Goal: Task Accomplishment & Management: Complete application form

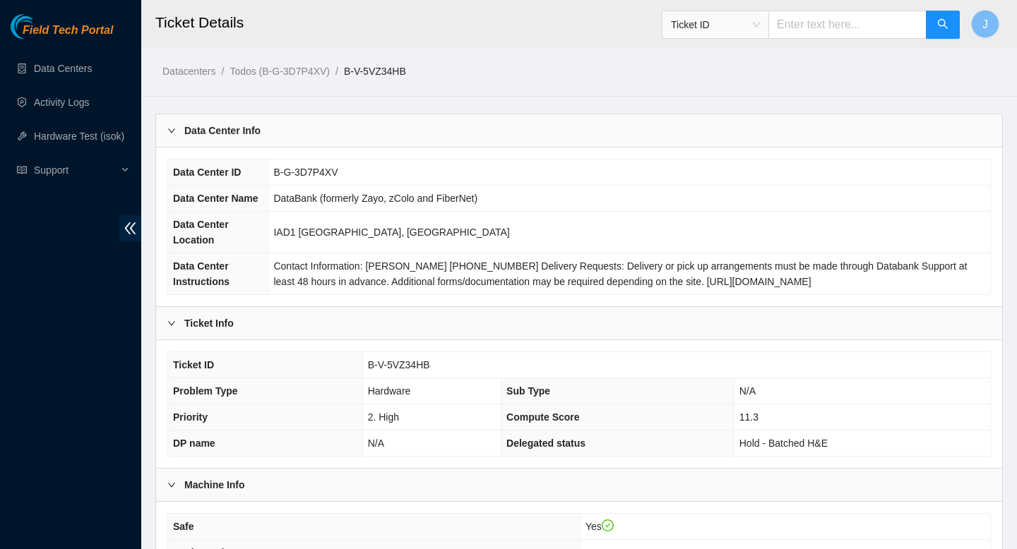
scroll to position [494, 0]
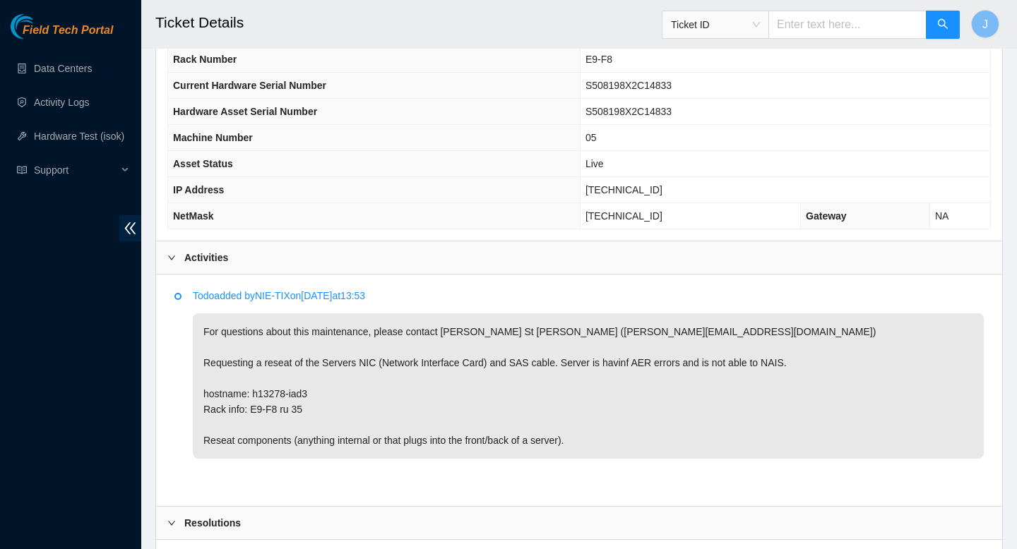
click at [387, 536] on div "Resolutions" at bounding box center [579, 523] width 846 height 32
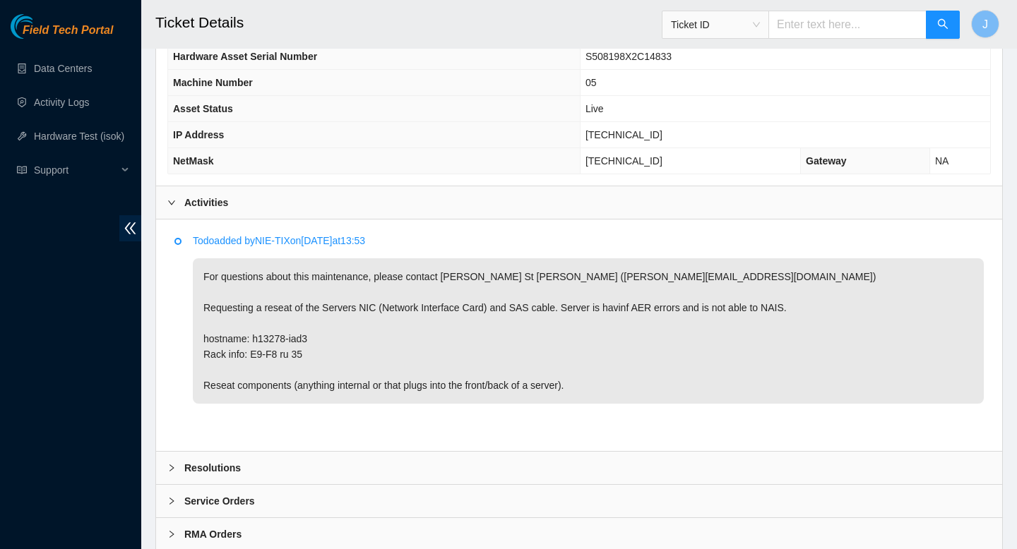
scroll to position [595, 0]
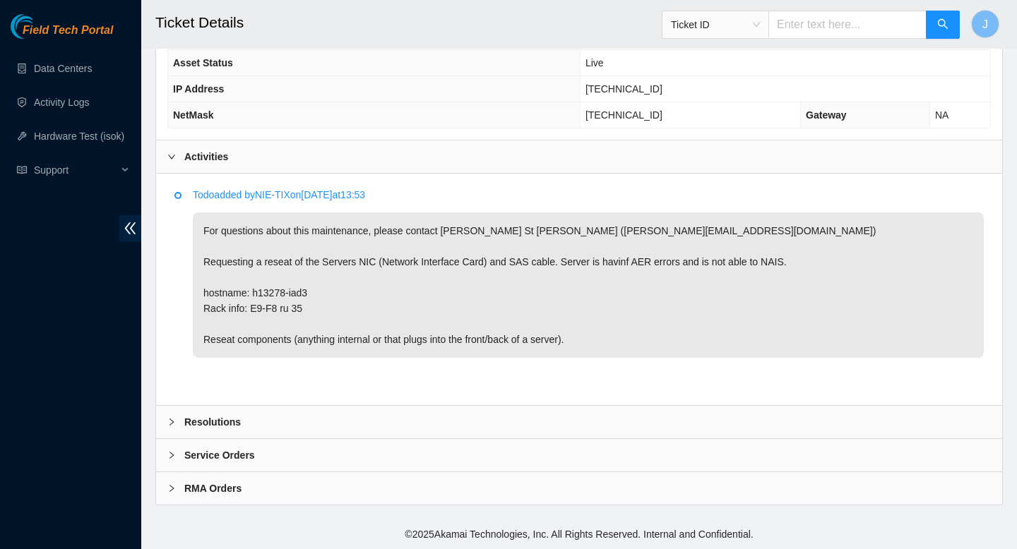
click at [447, 431] on div "Resolutions" at bounding box center [579, 422] width 846 height 32
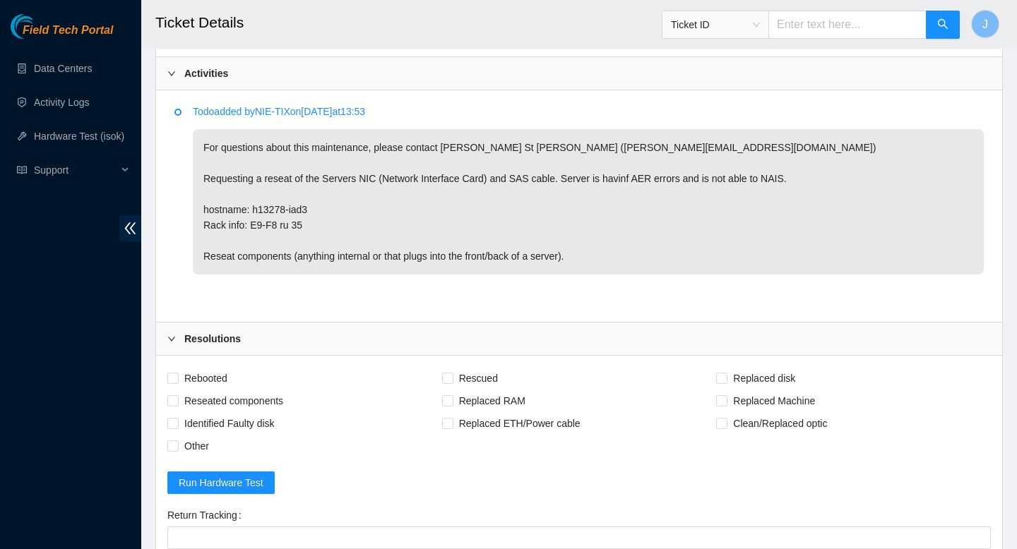
scroll to position [685, 0]
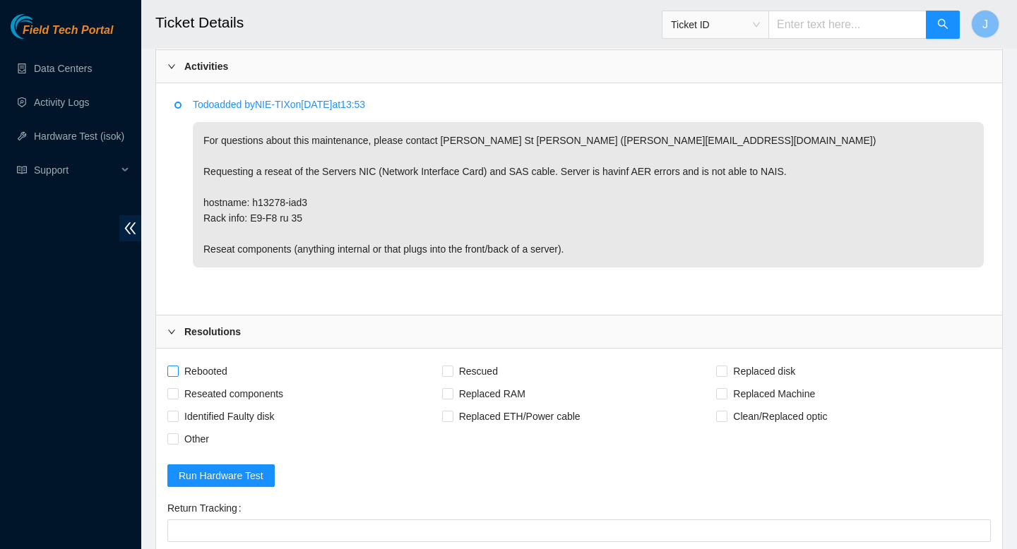
click at [179, 372] on span "Rebooted" at bounding box center [206, 371] width 54 height 23
click at [177, 372] on input "Rebooted" at bounding box center [172, 371] width 10 height 10
checkbox input "true"
click at [174, 393] on input "Reseated components" at bounding box center [172, 393] width 10 height 10
checkbox input "true"
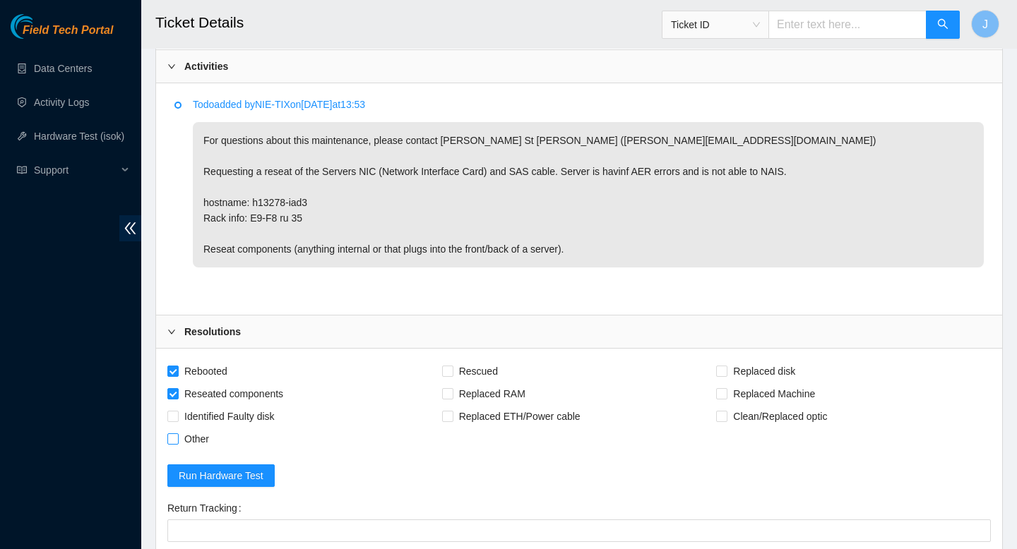
click at [172, 440] on input "Other" at bounding box center [172, 439] width 10 height 10
checkbox input "true"
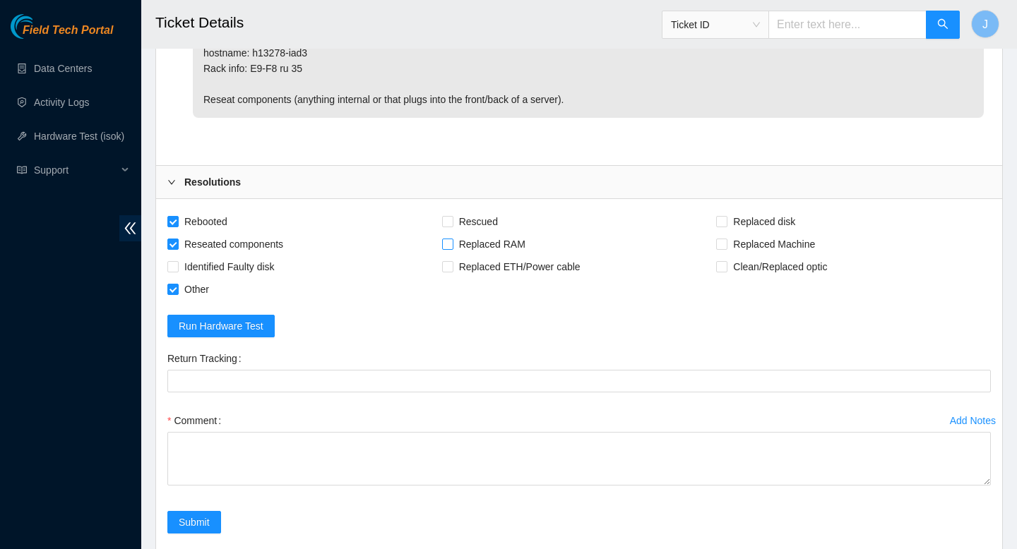
scroll to position [838, 0]
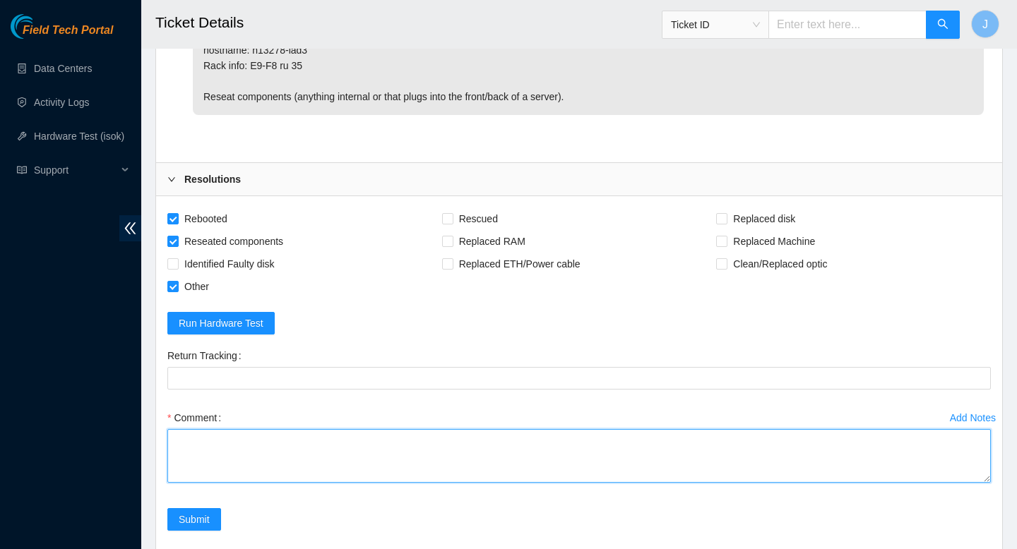
click at [409, 456] on textarea "Comment" at bounding box center [579, 456] width 824 height 54
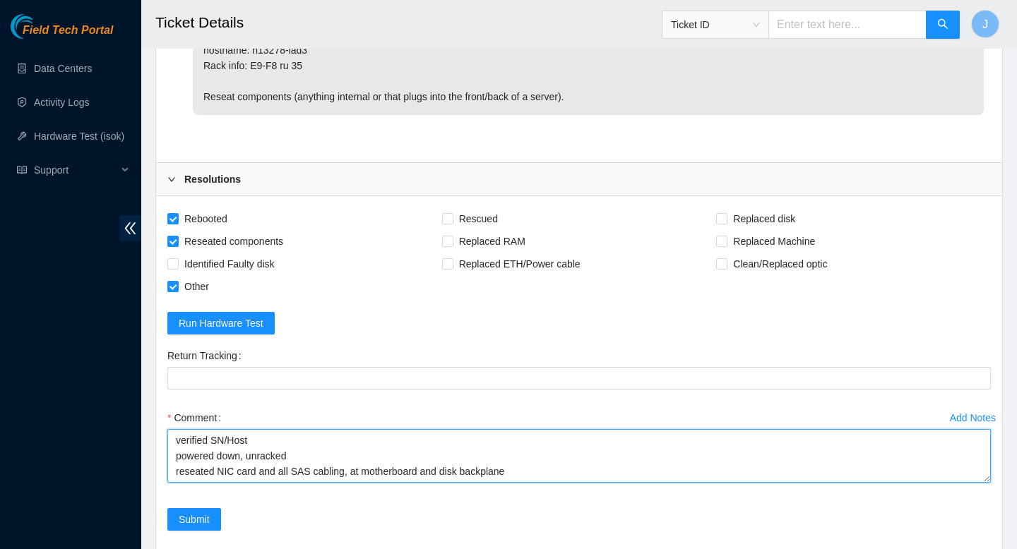
scroll to position [11, 0]
click at [345, 463] on textarea "verified SN/Host powered down, unracked reseated NIC card and all SAS cabling, …" at bounding box center [579, 456] width 824 height 54
click at [528, 462] on textarea "verified SN/Host powered down, unracked reseated NIC card and all SAS cabling, …" at bounding box center [579, 456] width 824 height 54
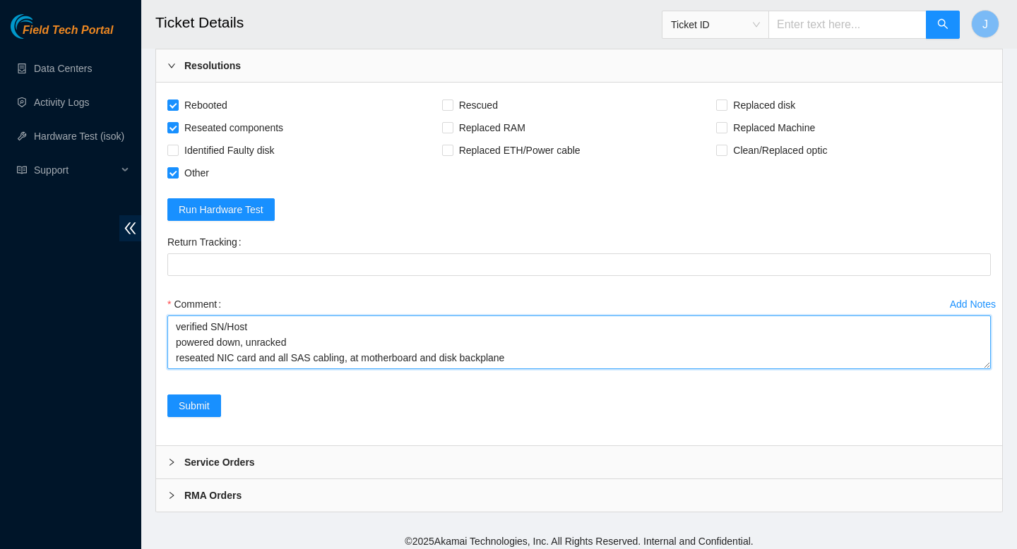
scroll to position [958, 0]
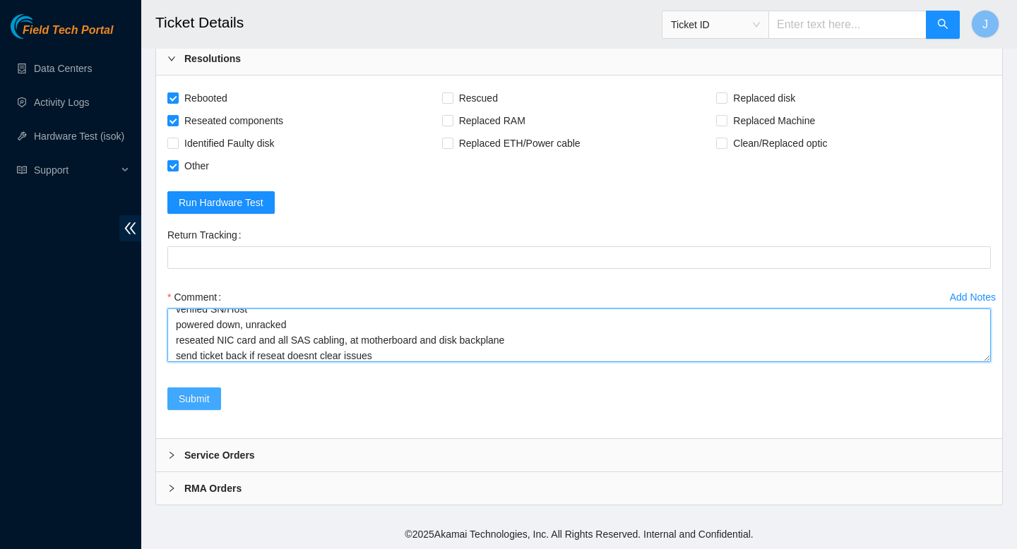
type textarea "verified SN/Host powered down, unracked reseated NIC card and all SAS cabling, …"
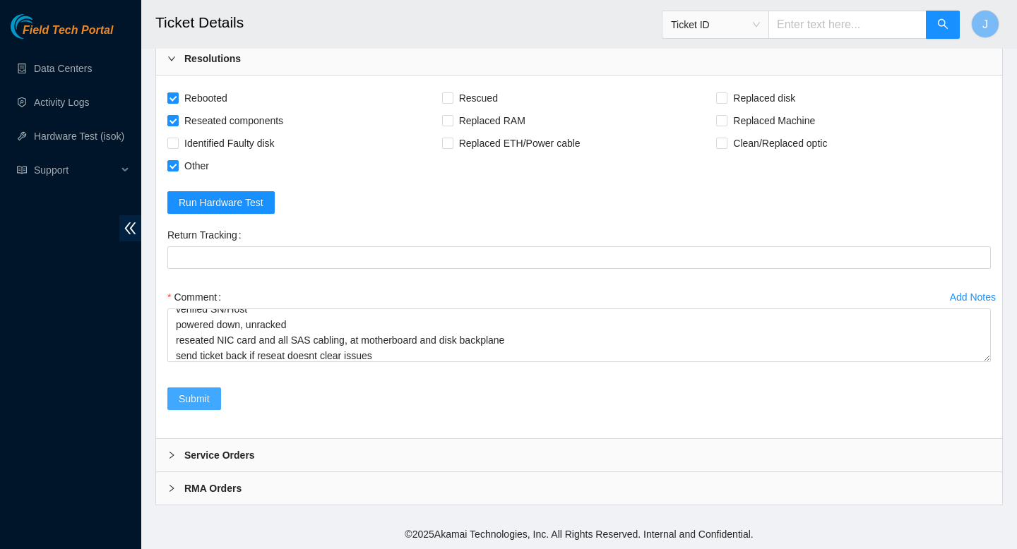
click at [210, 402] on span "Submit" at bounding box center [194, 399] width 31 height 16
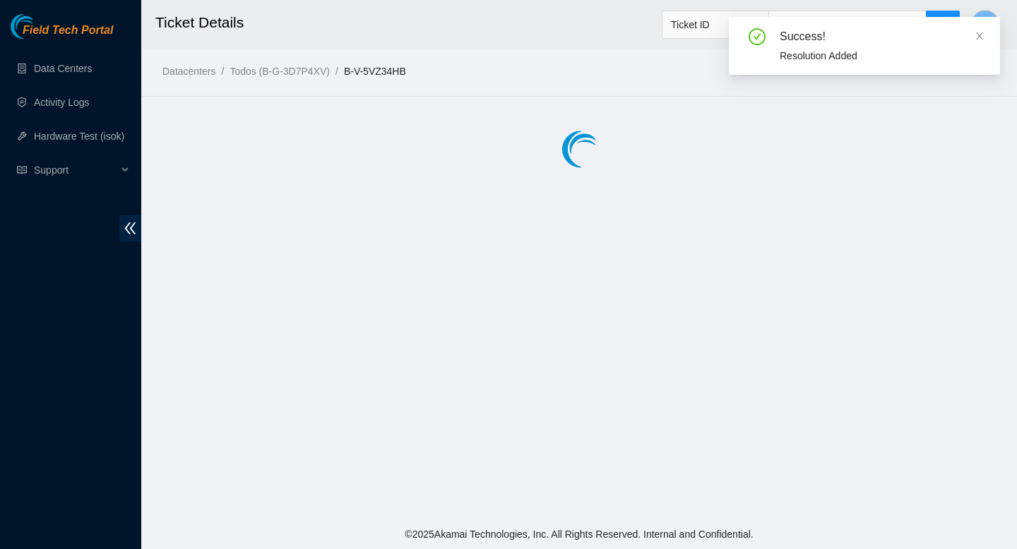
scroll to position [0, 0]
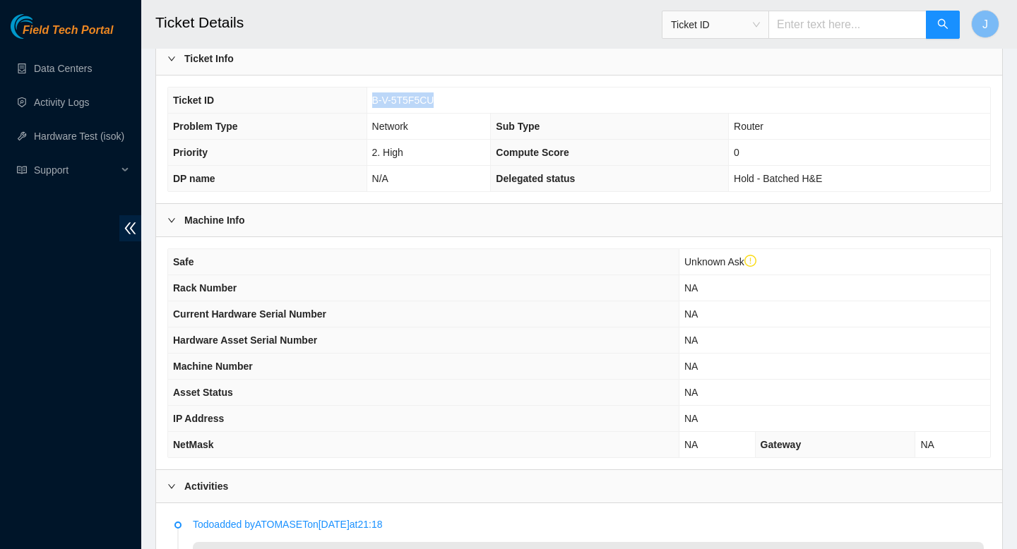
scroll to position [295, 0]
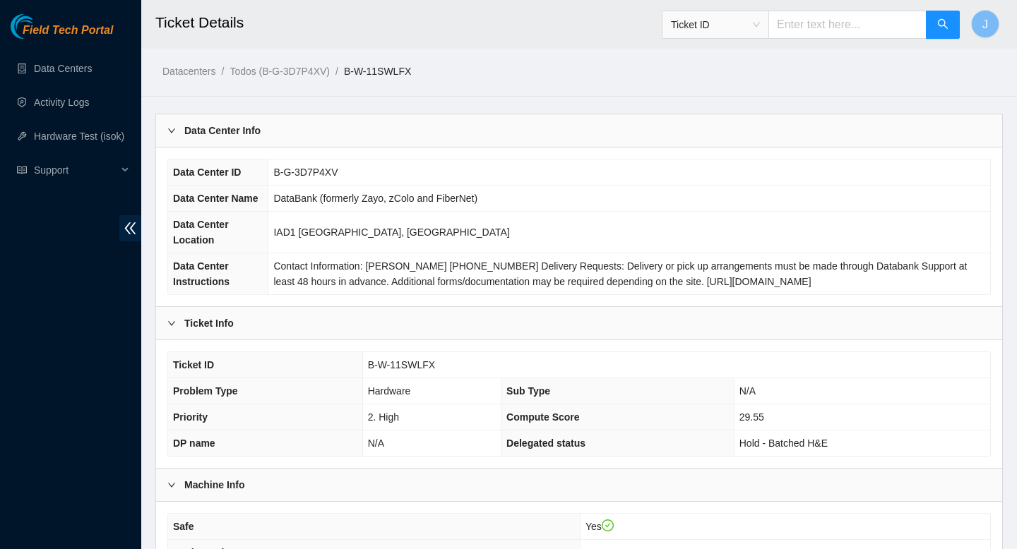
scroll to position [602, 0]
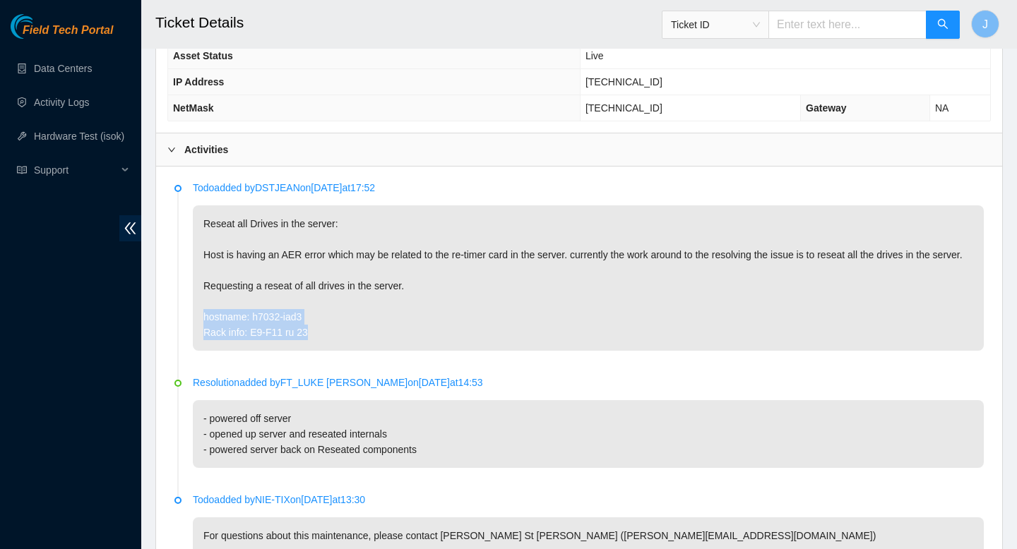
click at [310, 348] on p "Reseat all Drives in the server: Host is having an AER error which may be relat…" at bounding box center [588, 278] width 791 height 145
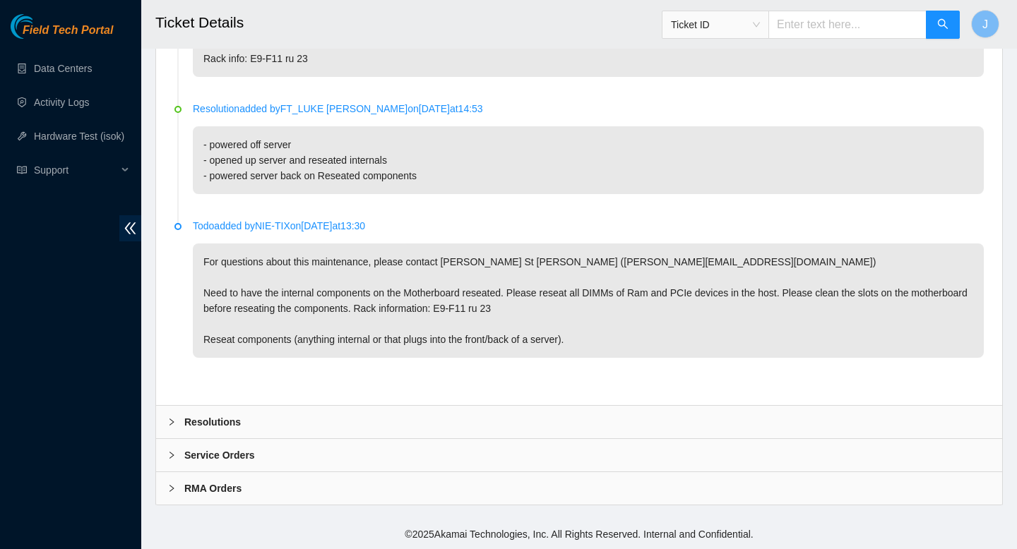
click at [272, 425] on div "Resolutions" at bounding box center [579, 422] width 846 height 32
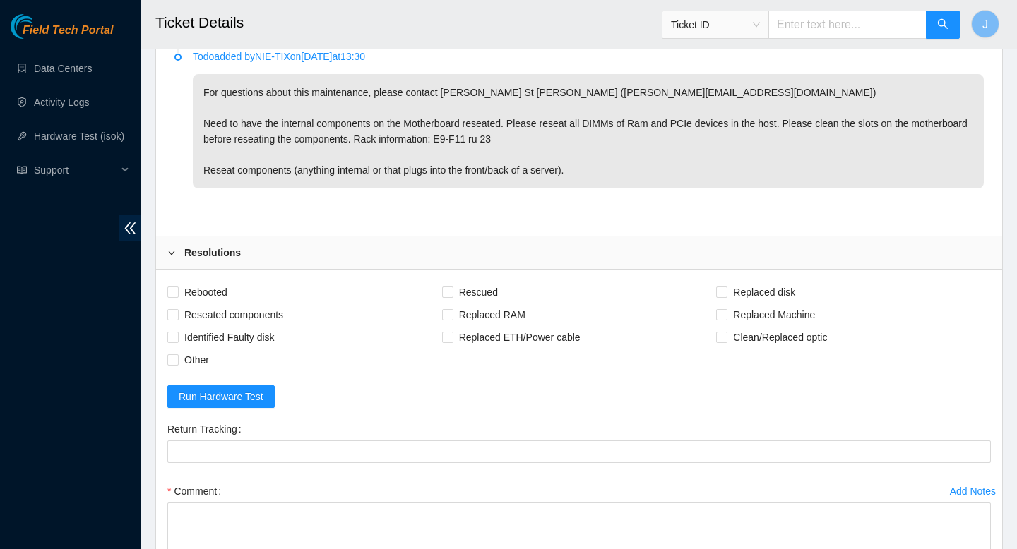
scroll to position [1048, 0]
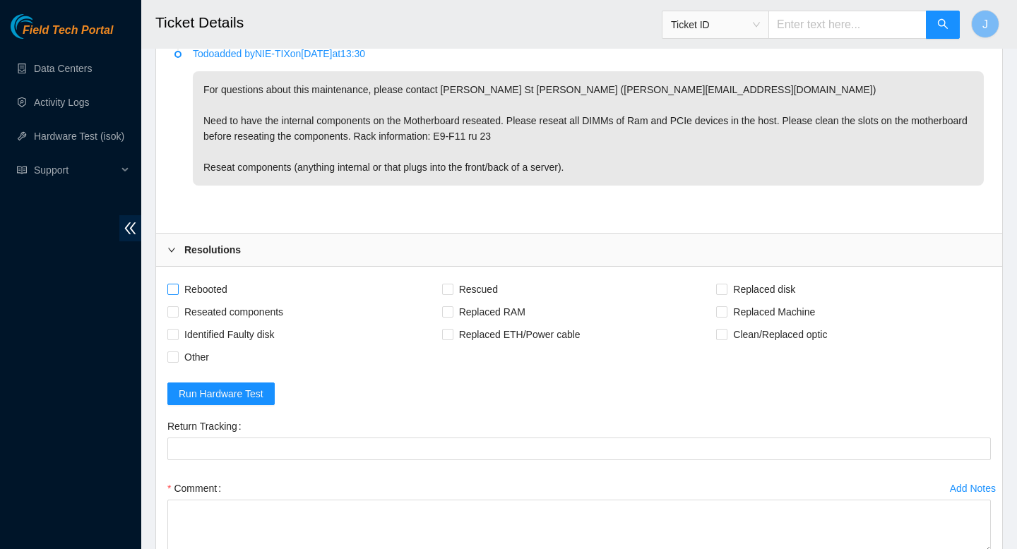
click at [172, 294] on input "Rebooted" at bounding box center [172, 289] width 10 height 10
checkbox input "true"
click at [172, 316] on input "Reseated components" at bounding box center [172, 312] width 10 height 10
checkbox input "true"
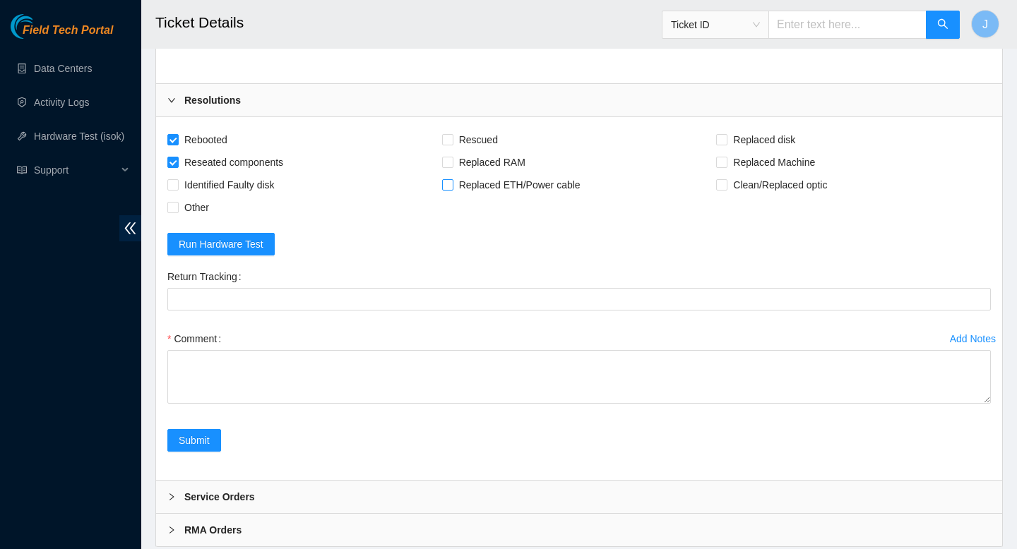
scroll to position [1248, 0]
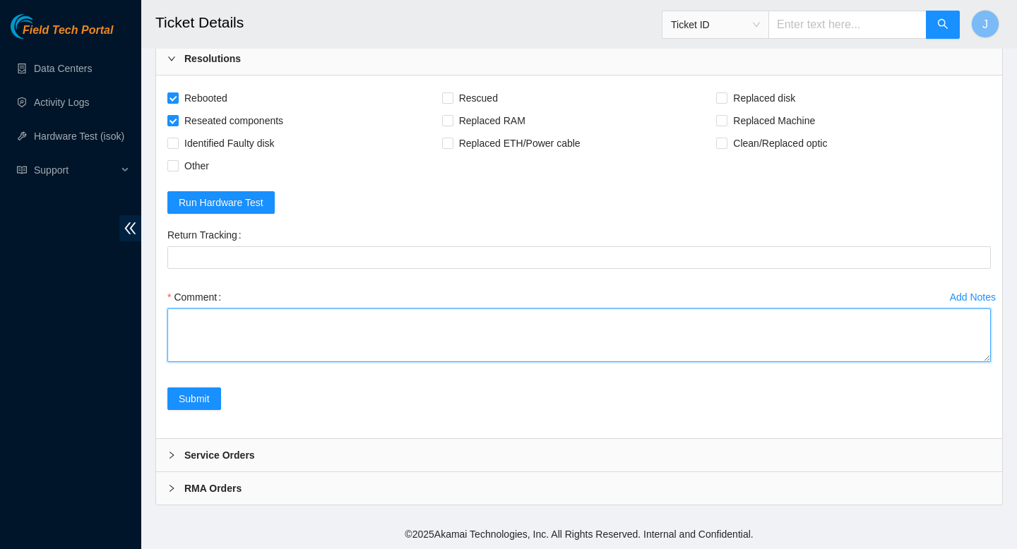
click at [394, 352] on textarea "Comment" at bounding box center [579, 336] width 824 height 54
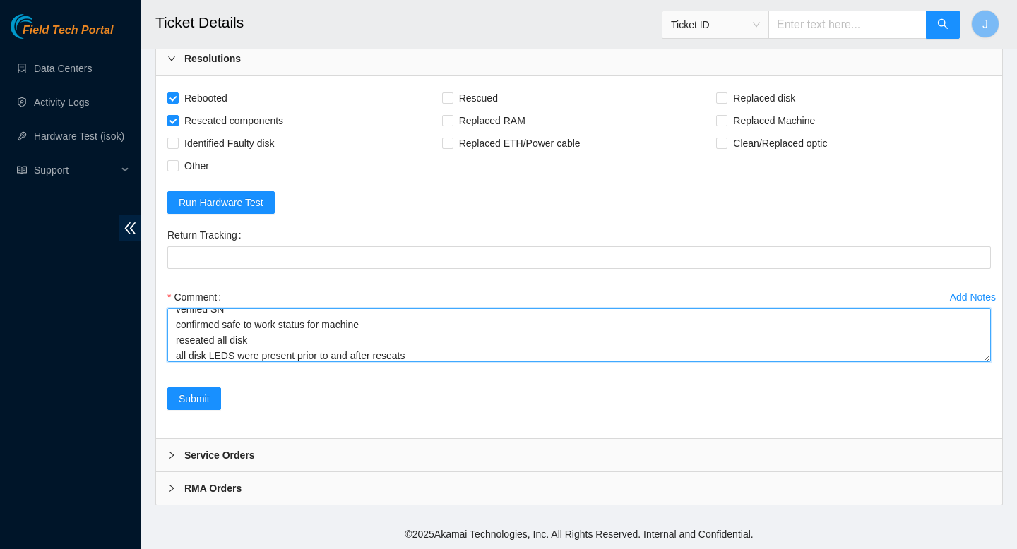
scroll to position [26, 0]
type textarea "verified SN confirmed safe to work status for machine reseated all disk all dis…"
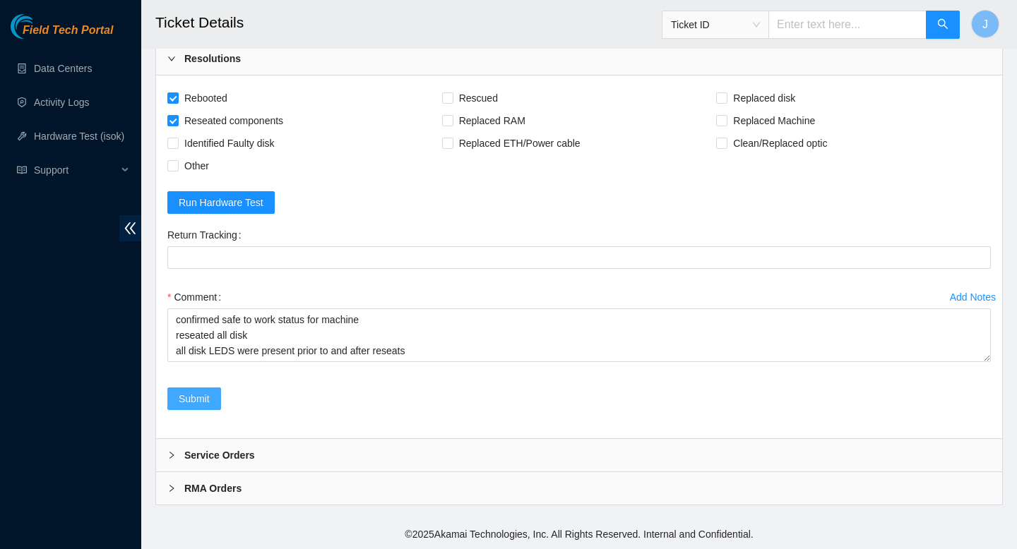
click at [194, 406] on span "Submit" at bounding box center [194, 399] width 31 height 16
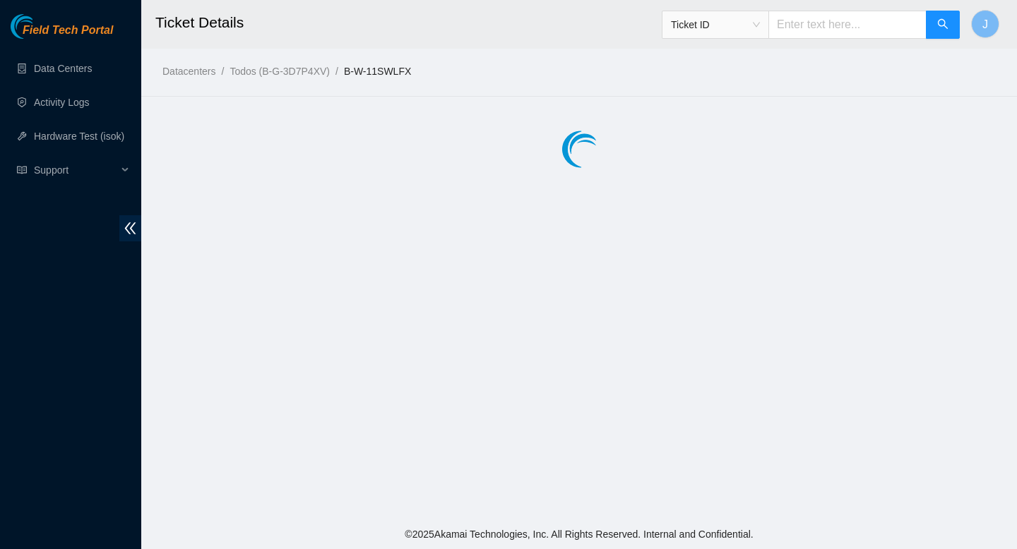
scroll to position [0, 0]
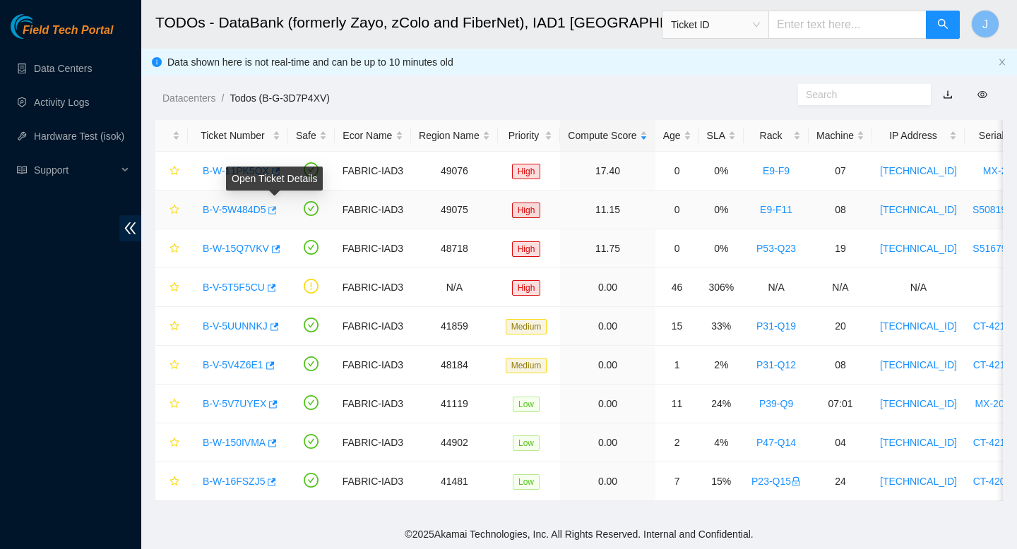
click at [277, 212] on button "button" at bounding box center [271, 210] width 11 height 23
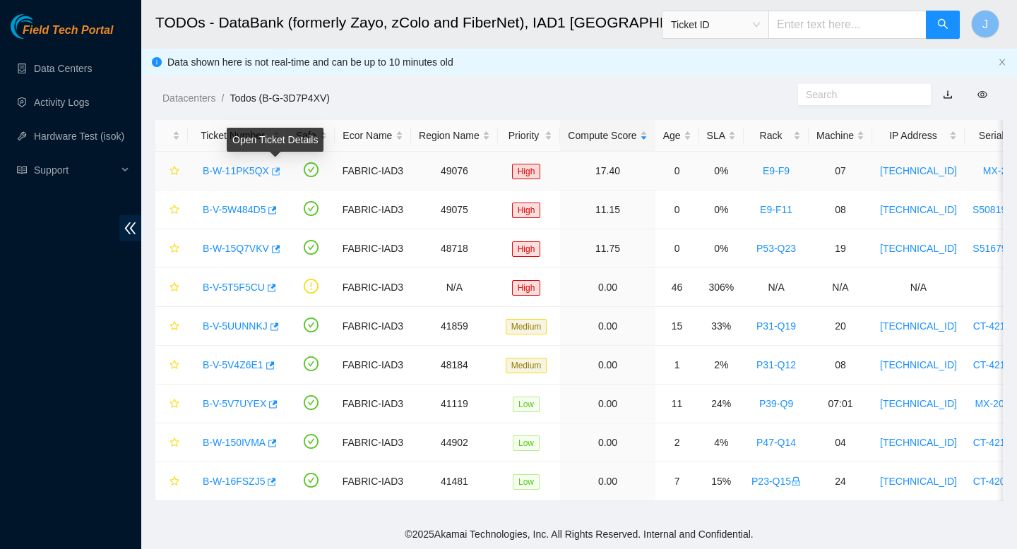
click at [280, 175] on icon "button" at bounding box center [275, 172] width 10 height 10
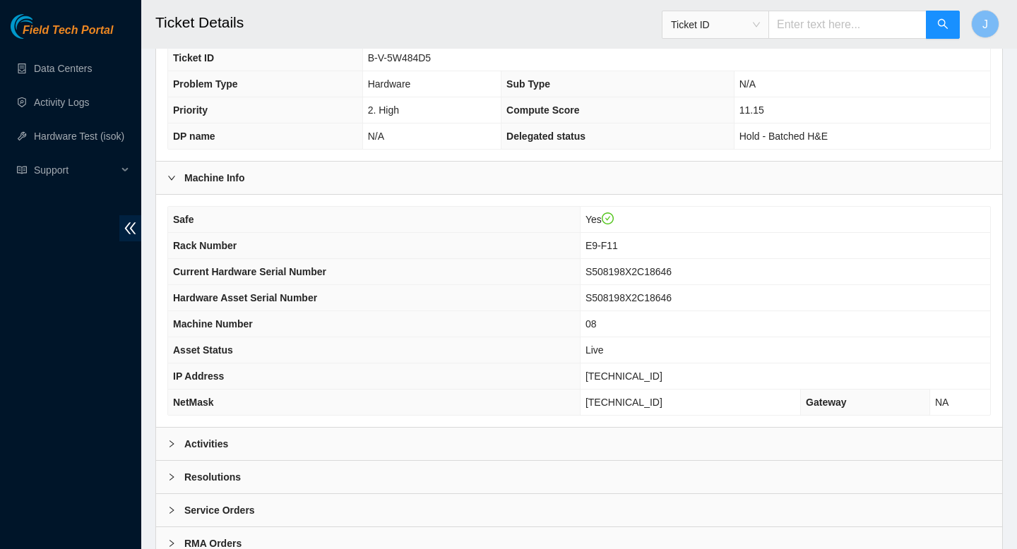
scroll to position [362, 0]
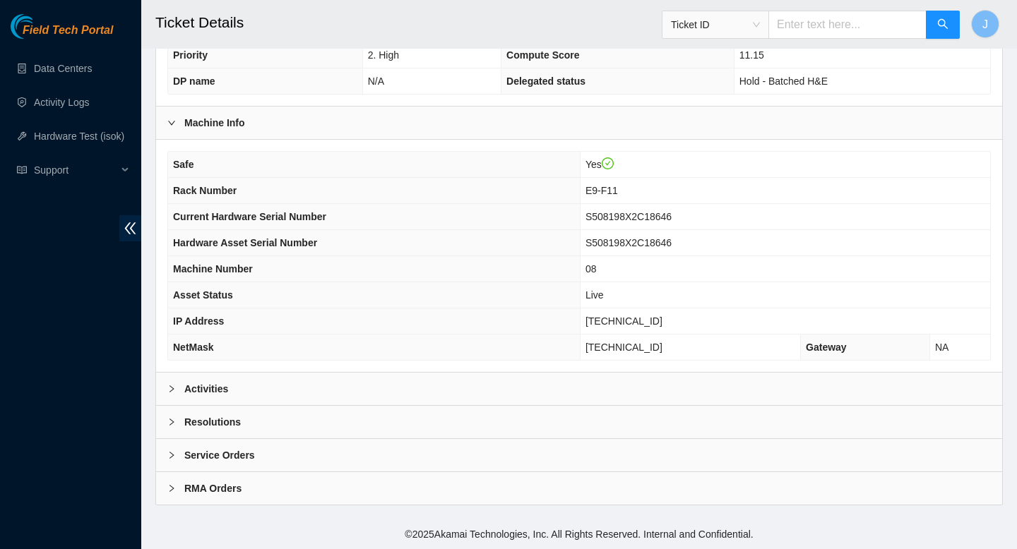
click at [408, 378] on div "Activities" at bounding box center [579, 389] width 846 height 32
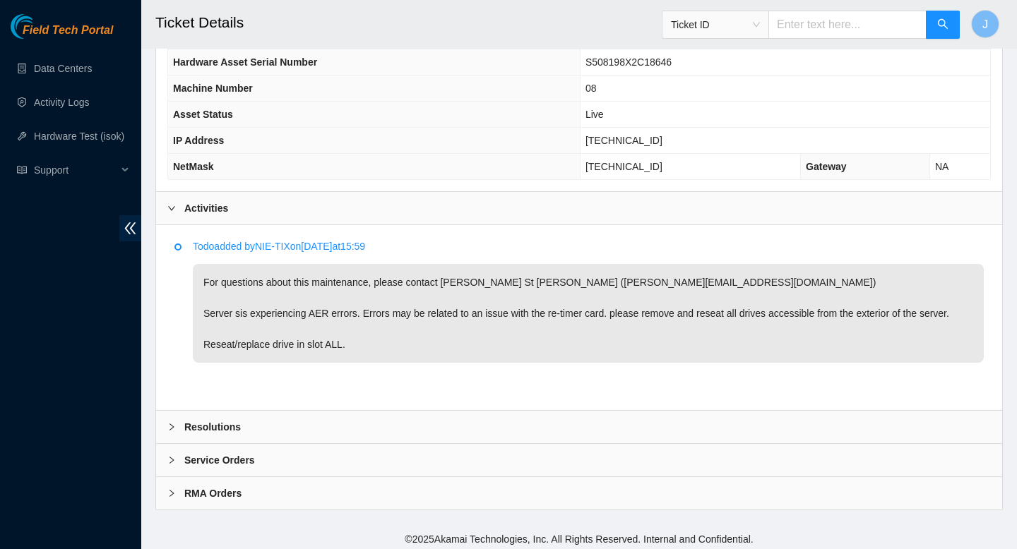
scroll to position [554, 0]
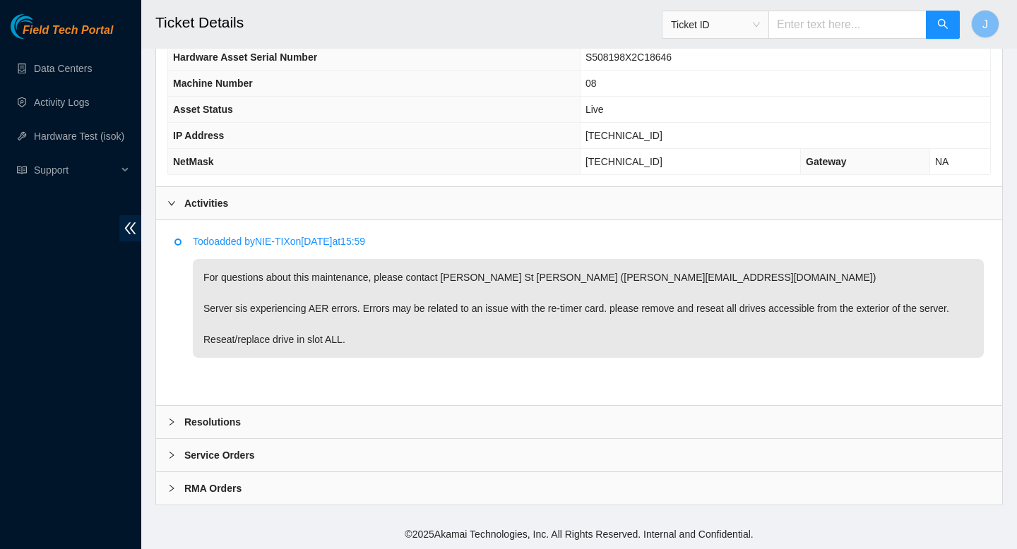
click at [473, 431] on div "Resolutions" at bounding box center [579, 422] width 846 height 32
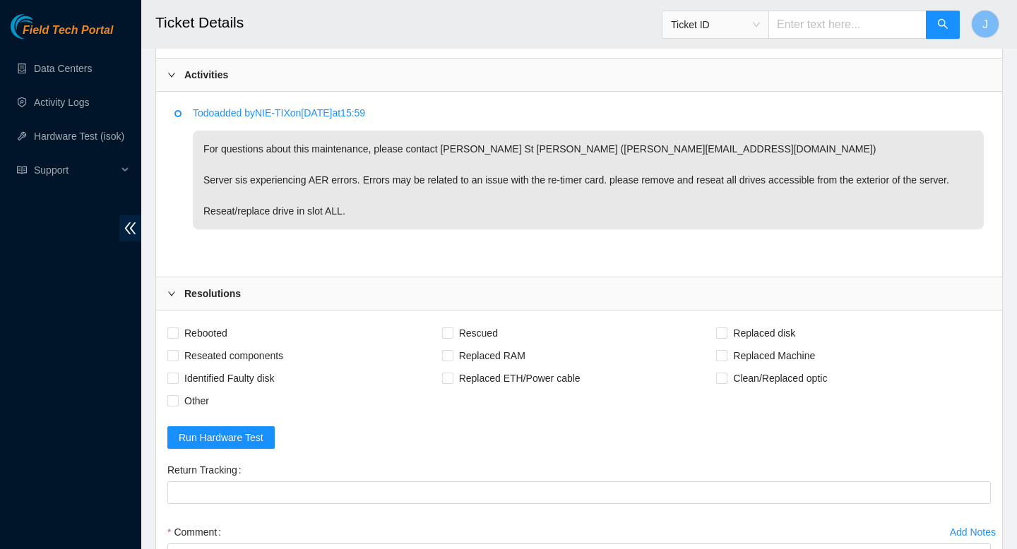
scroll to position [691, 0]
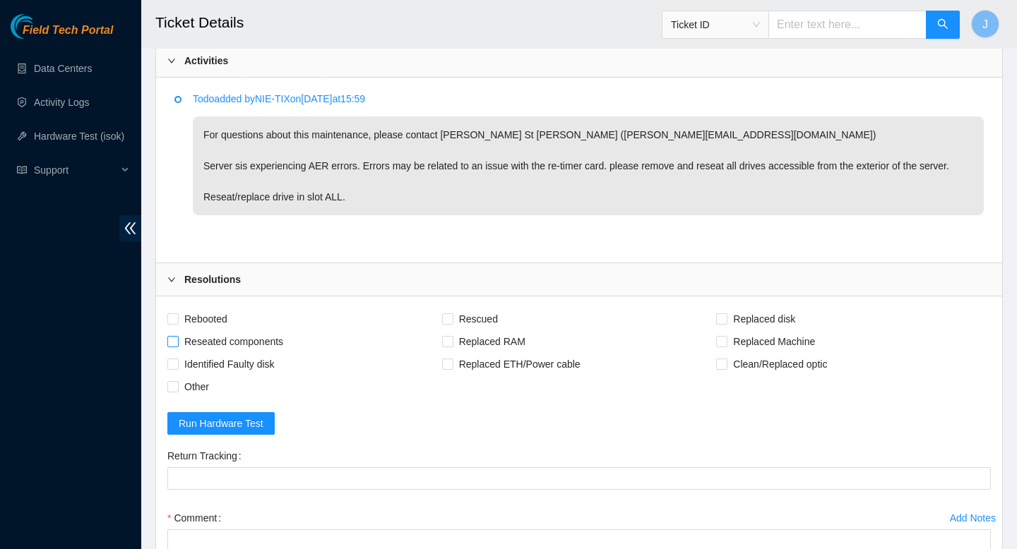
click at [171, 346] on input "Reseated components" at bounding box center [172, 341] width 10 height 10
checkbox input "true"
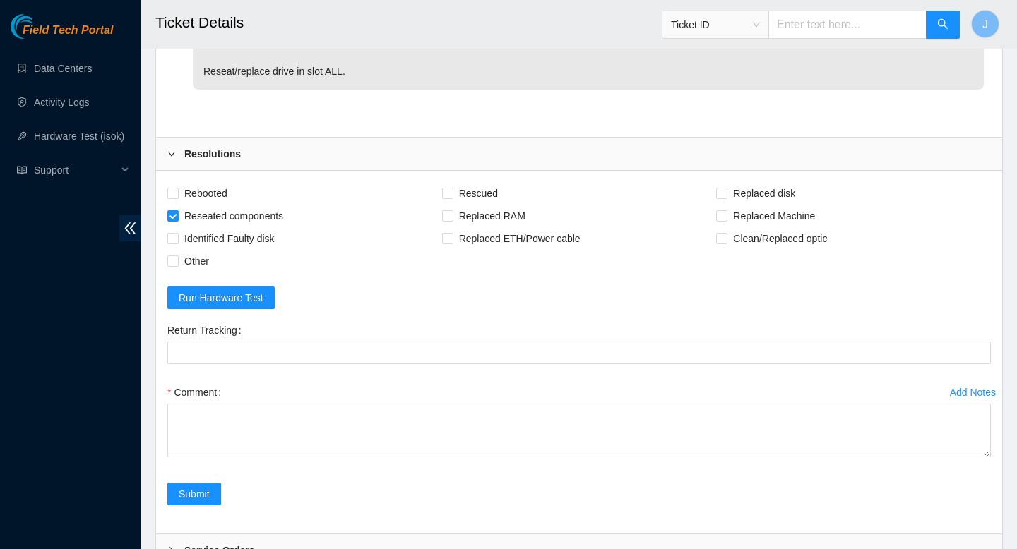
scroll to position [826, 0]
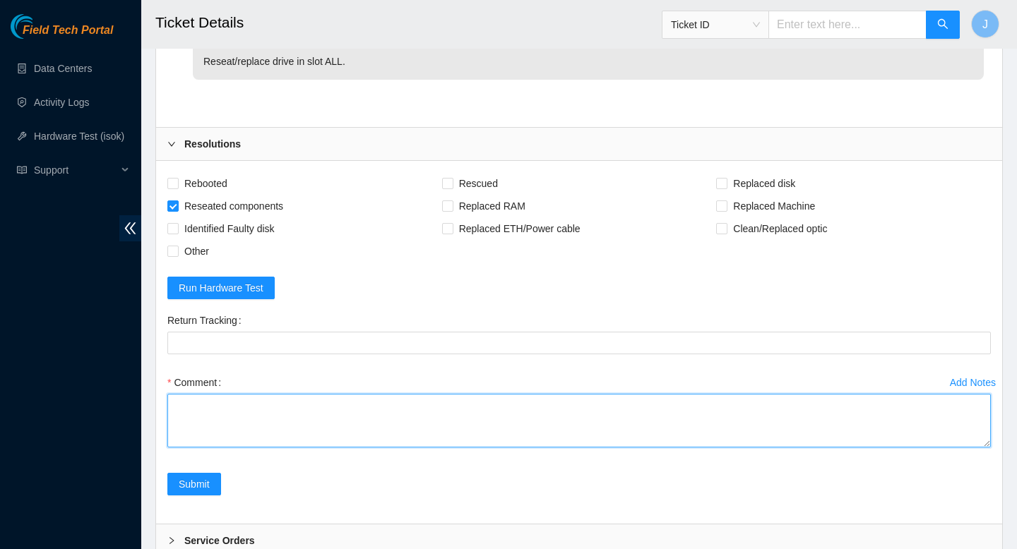
click at [357, 440] on textarea "Comment" at bounding box center [579, 421] width 824 height 54
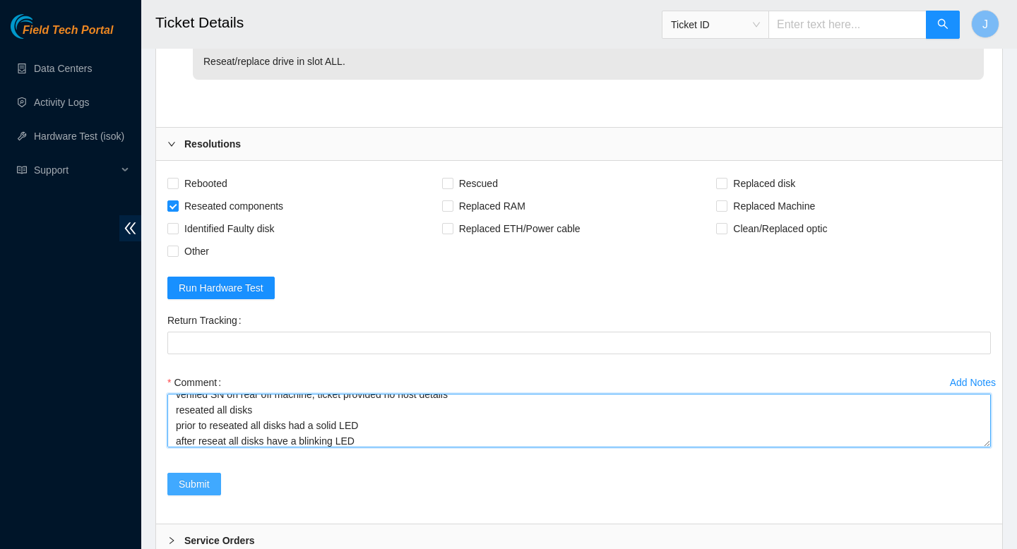
type textarea "verified SN on rear off machine, ticket provided no host details reseated all d…"
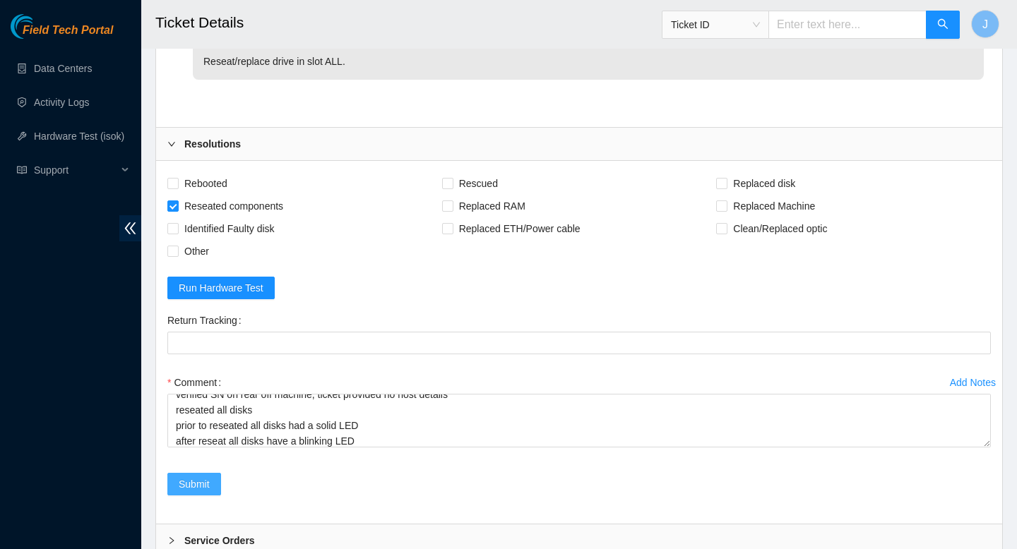
click at [201, 492] on span "Submit" at bounding box center [194, 485] width 31 height 16
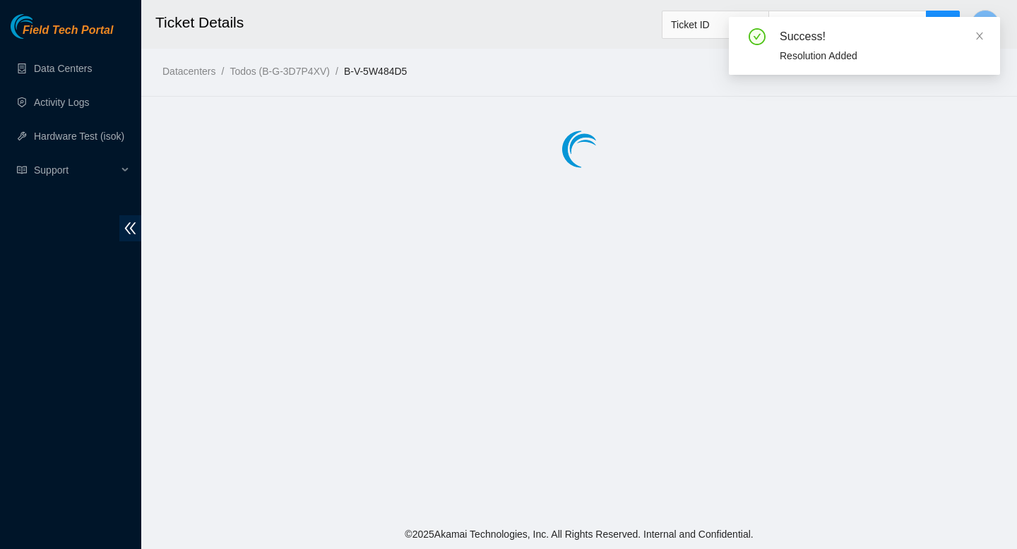
scroll to position [0, 0]
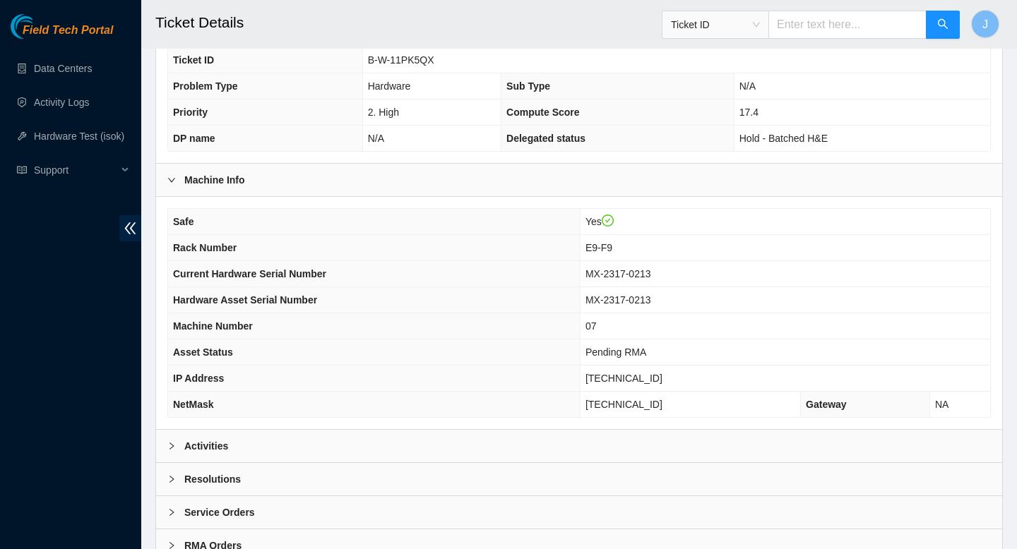
scroll to position [313, 0]
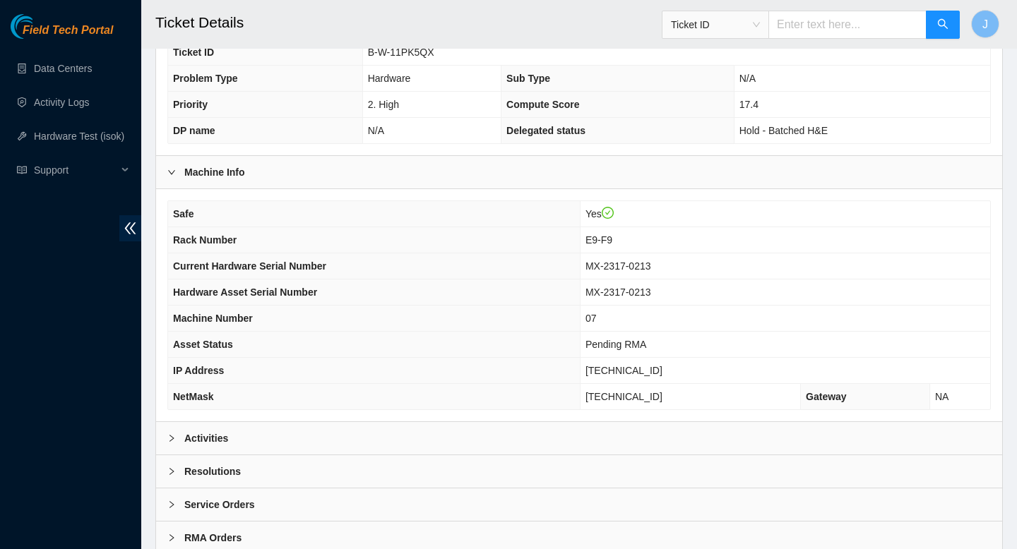
click at [380, 448] on div "Activities" at bounding box center [579, 438] width 846 height 32
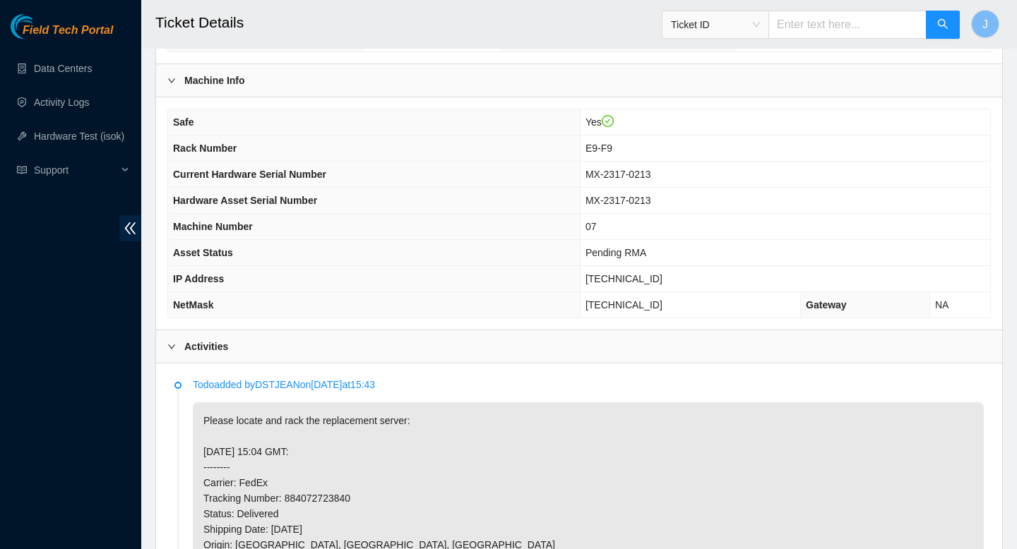
scroll to position [404, 0]
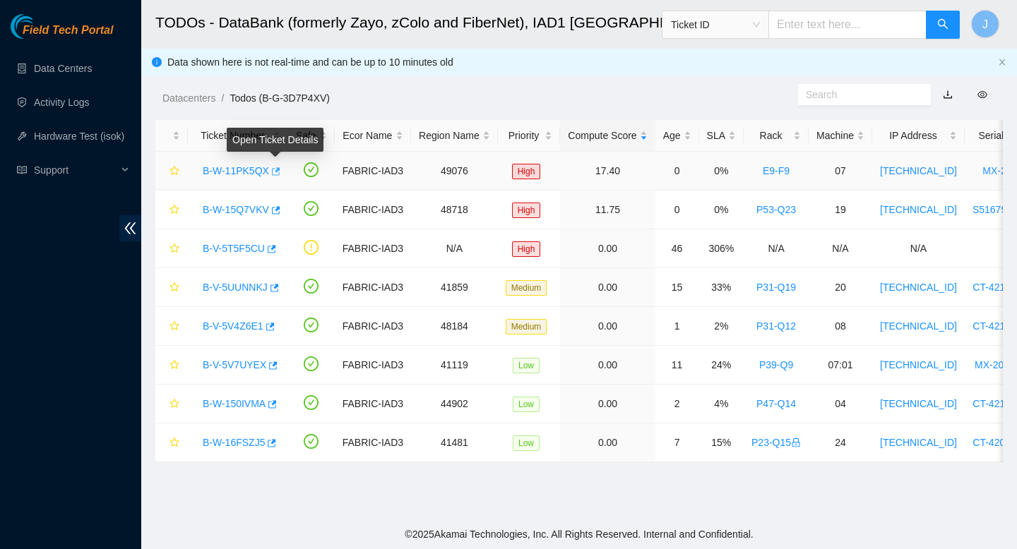
click at [280, 173] on icon "button" at bounding box center [275, 172] width 10 height 10
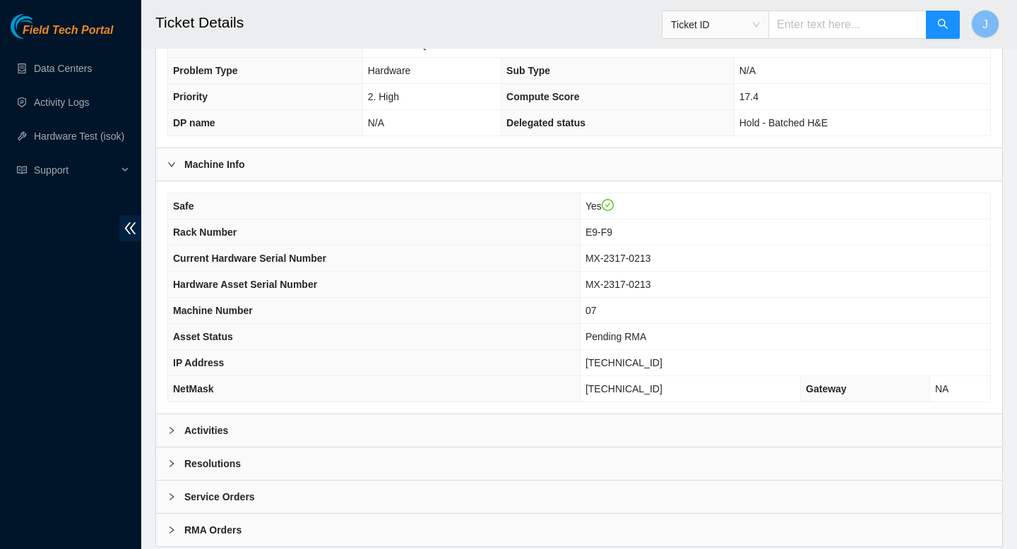
scroll to position [362, 0]
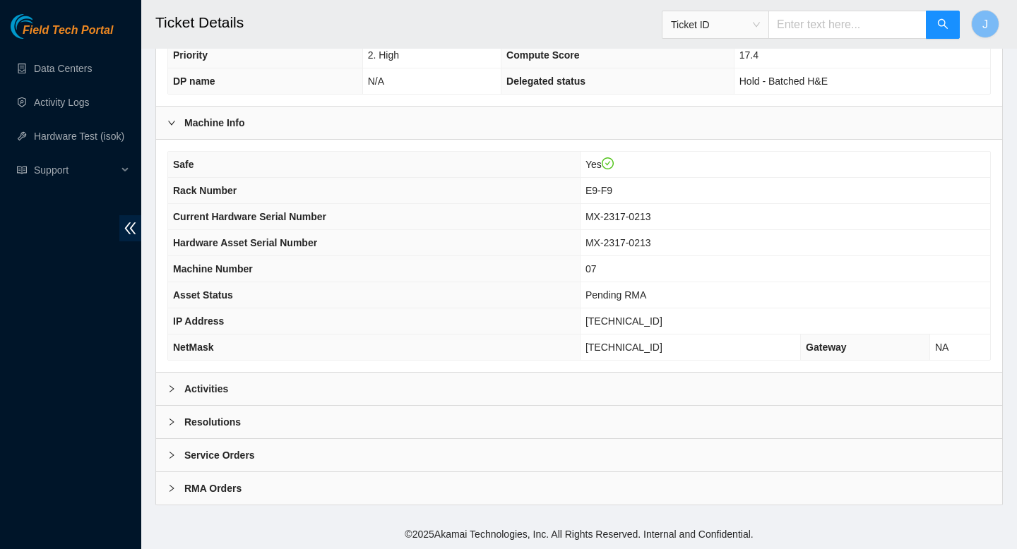
click at [543, 391] on div "Activities" at bounding box center [579, 389] width 846 height 32
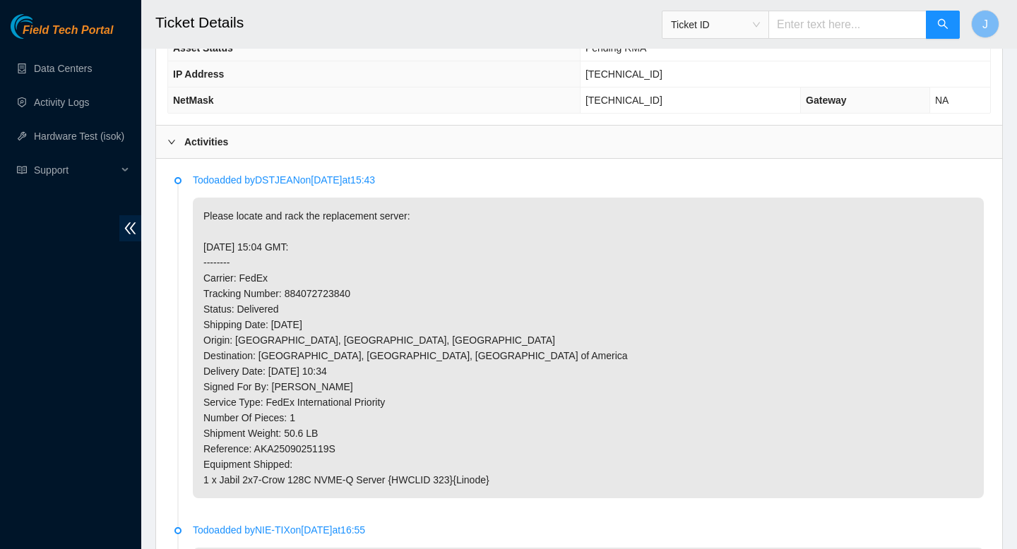
scroll to position [612, 0]
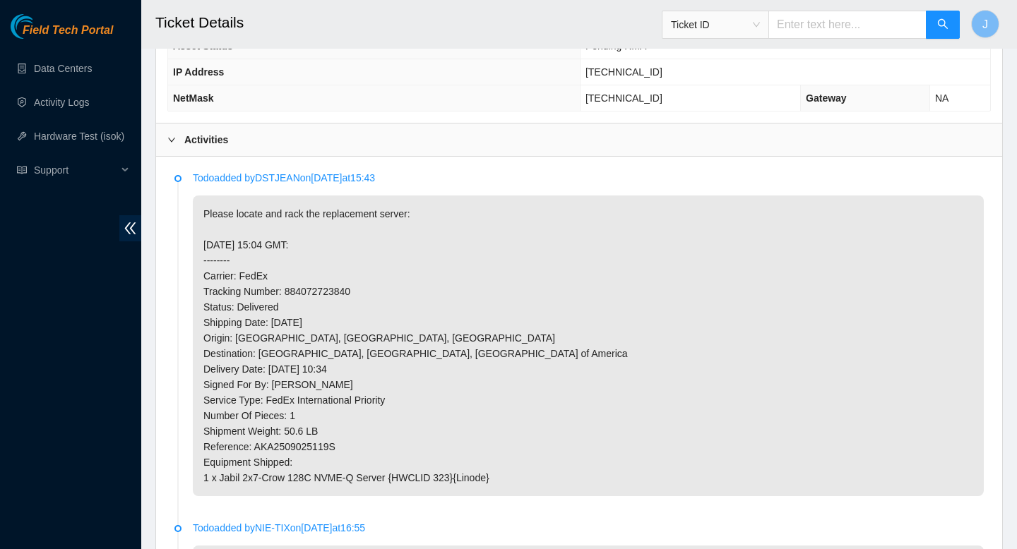
click at [334, 292] on p "Please locate and rack the replacement server: [DATE] 15:04 GMT: -------- Carri…" at bounding box center [588, 346] width 791 height 301
copy p "884072723840"
